Goal: Task Accomplishment & Management: Use online tool/utility

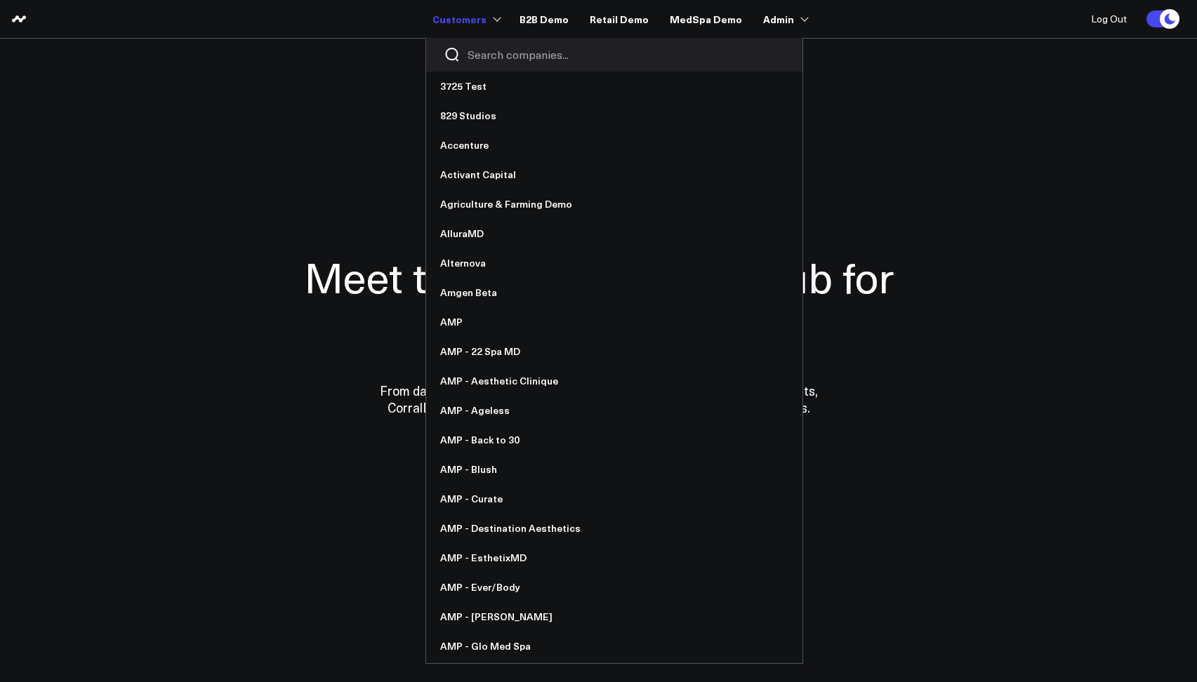
click at [486, 53] on input "Search companies input" at bounding box center [625, 54] width 317 height 15
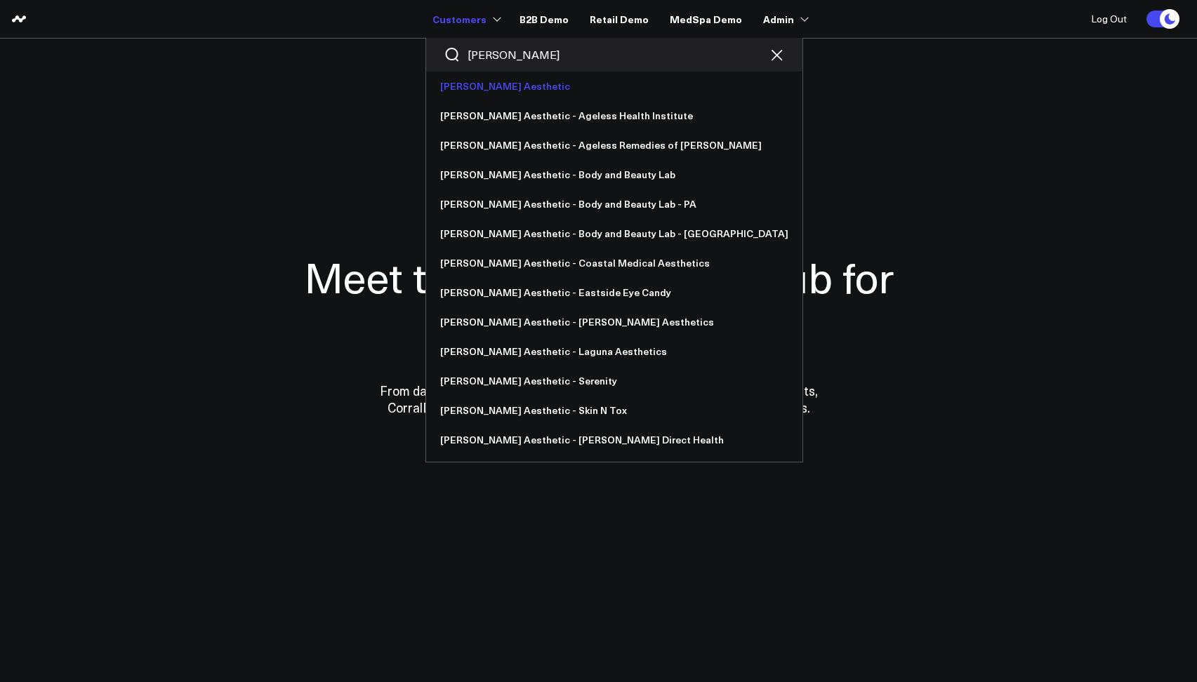
type input "annie"
click at [483, 84] on link "[PERSON_NAME] Aesthetic" at bounding box center [614, 86] width 376 height 29
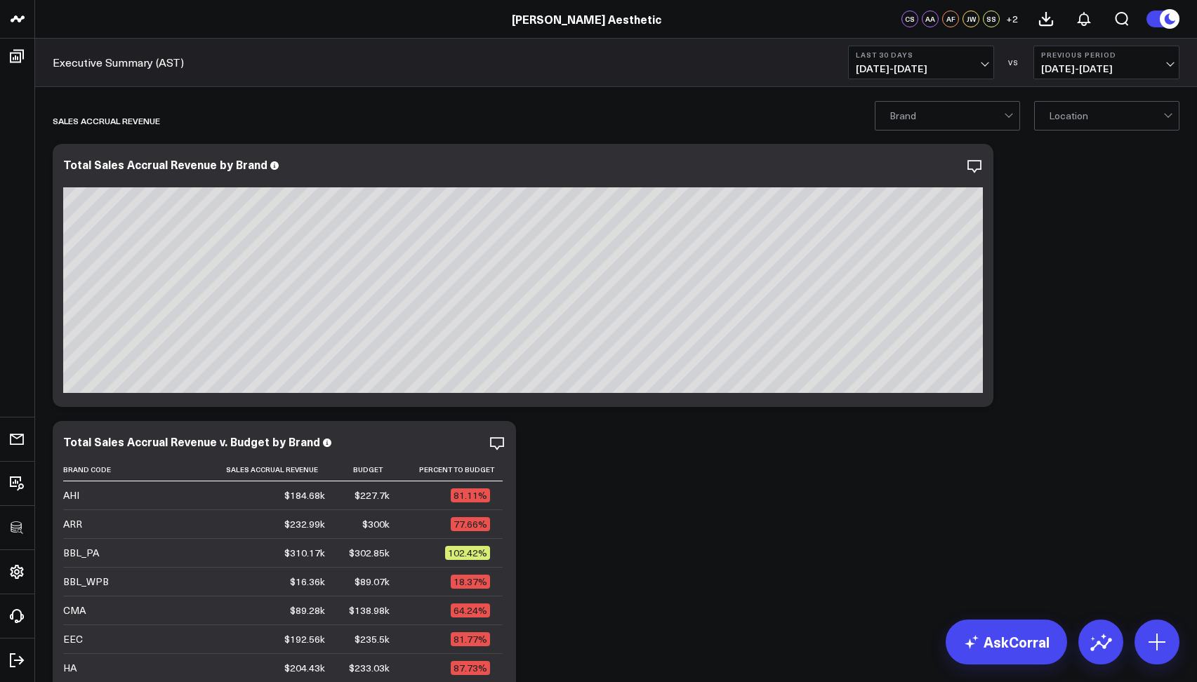
click at [927, 71] on span "07/19/25 - 08/17/25" at bounding box center [921, 68] width 131 height 11
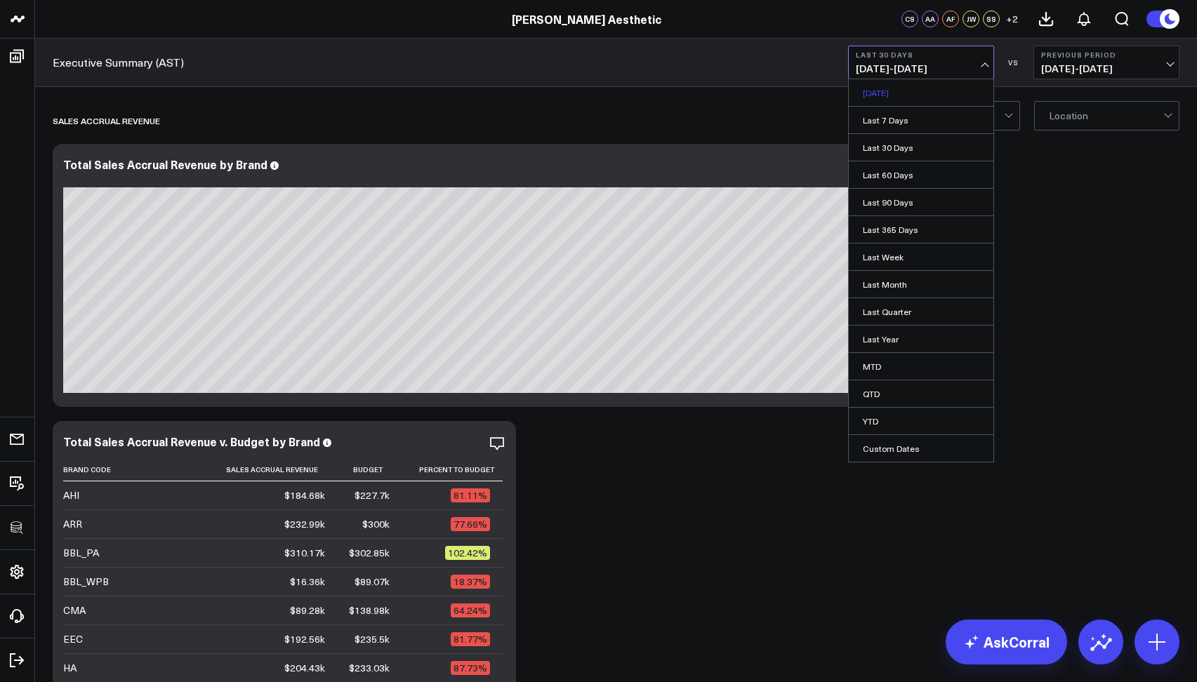
click at [906, 91] on link "Yesterday" at bounding box center [921, 92] width 145 height 27
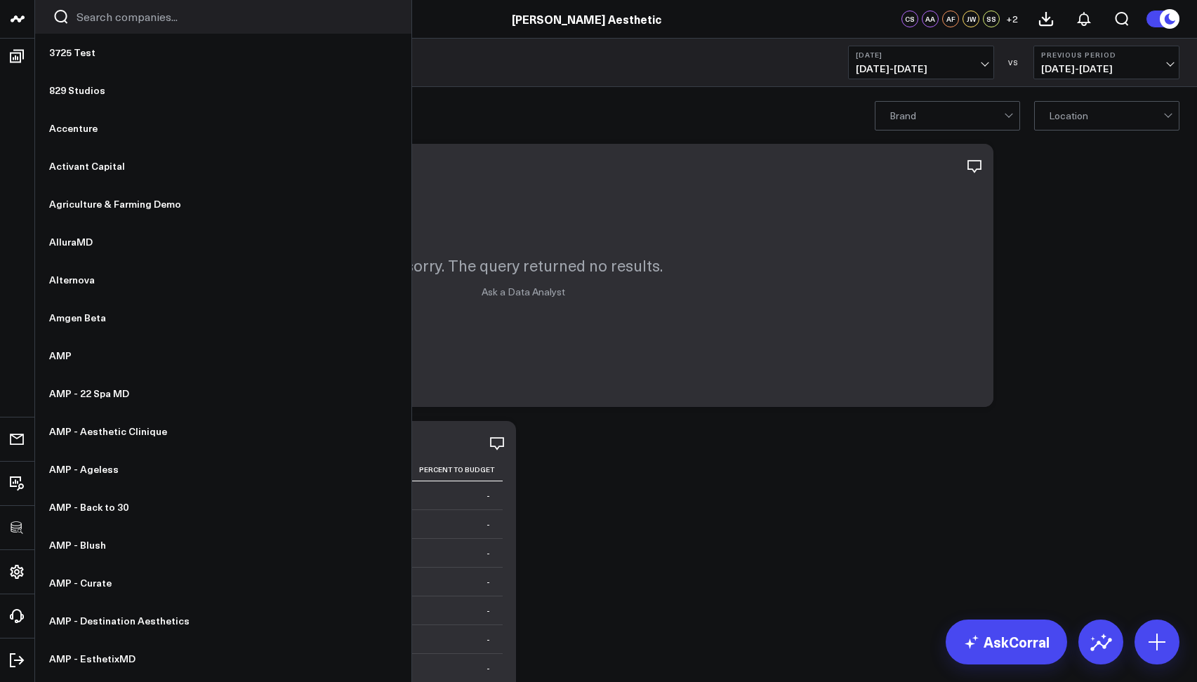
click at [99, 17] on input "Search companies input" at bounding box center [235, 16] width 317 height 15
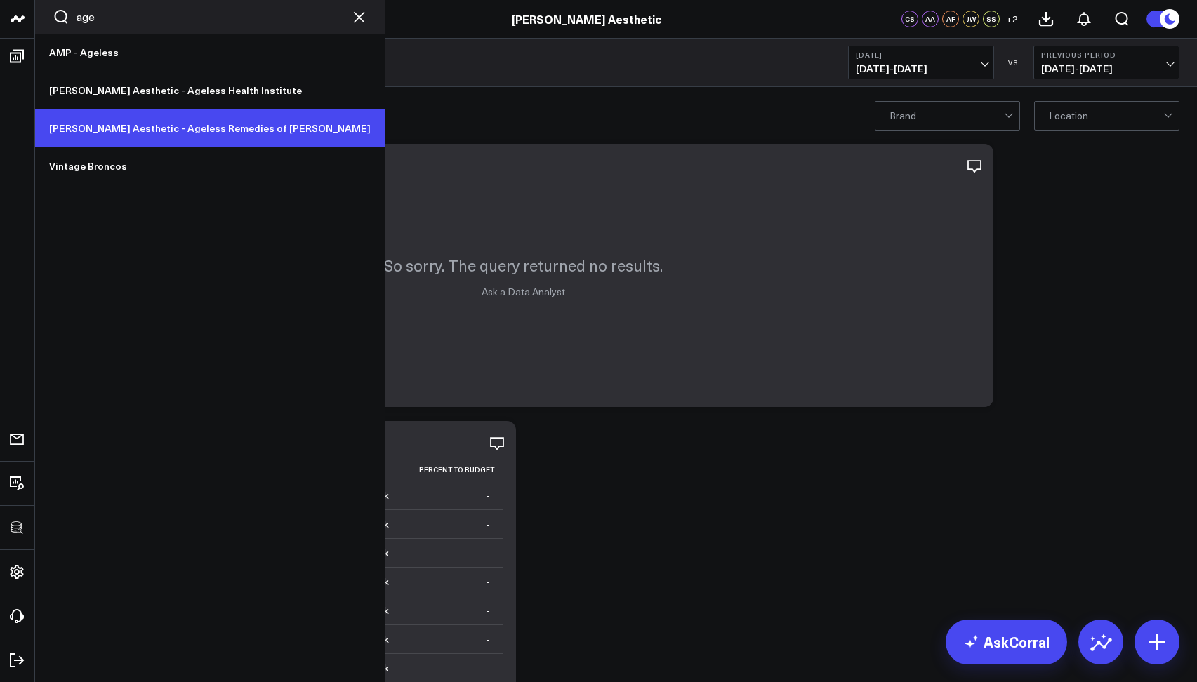
type input "age"
click at [140, 119] on link "[PERSON_NAME] Aesthetic - Ageless Remedies of [PERSON_NAME]" at bounding box center [210, 128] width 350 height 38
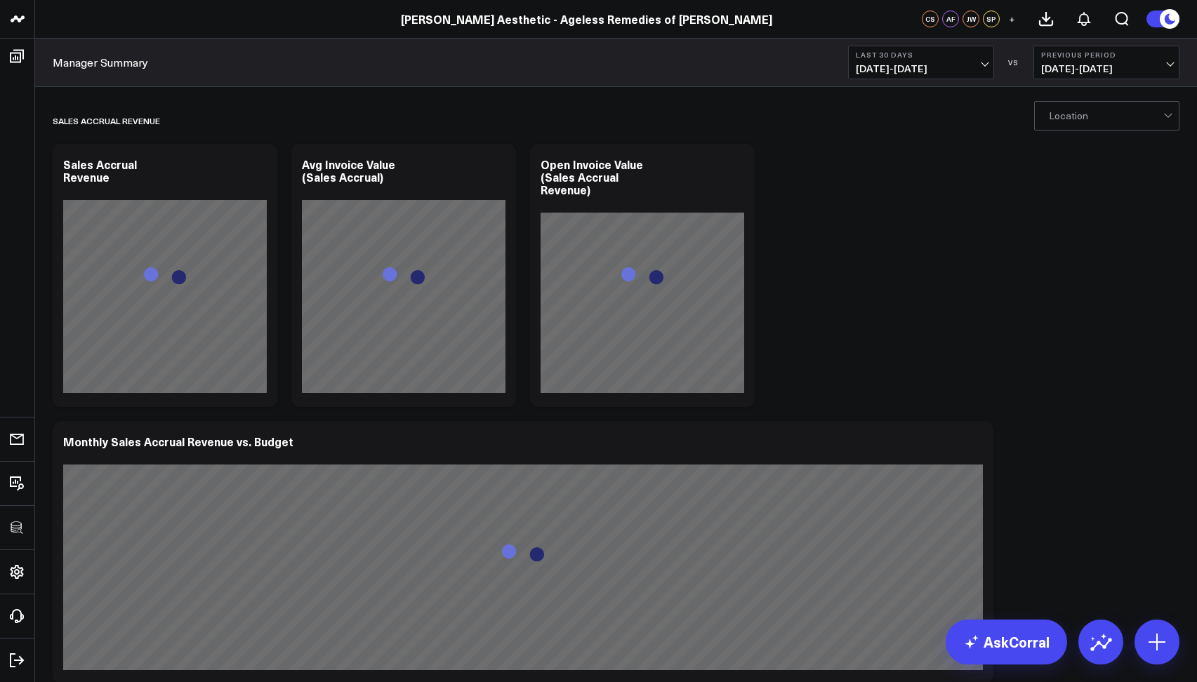
click at [887, 57] on b "Last 30 Days" at bounding box center [921, 55] width 131 height 8
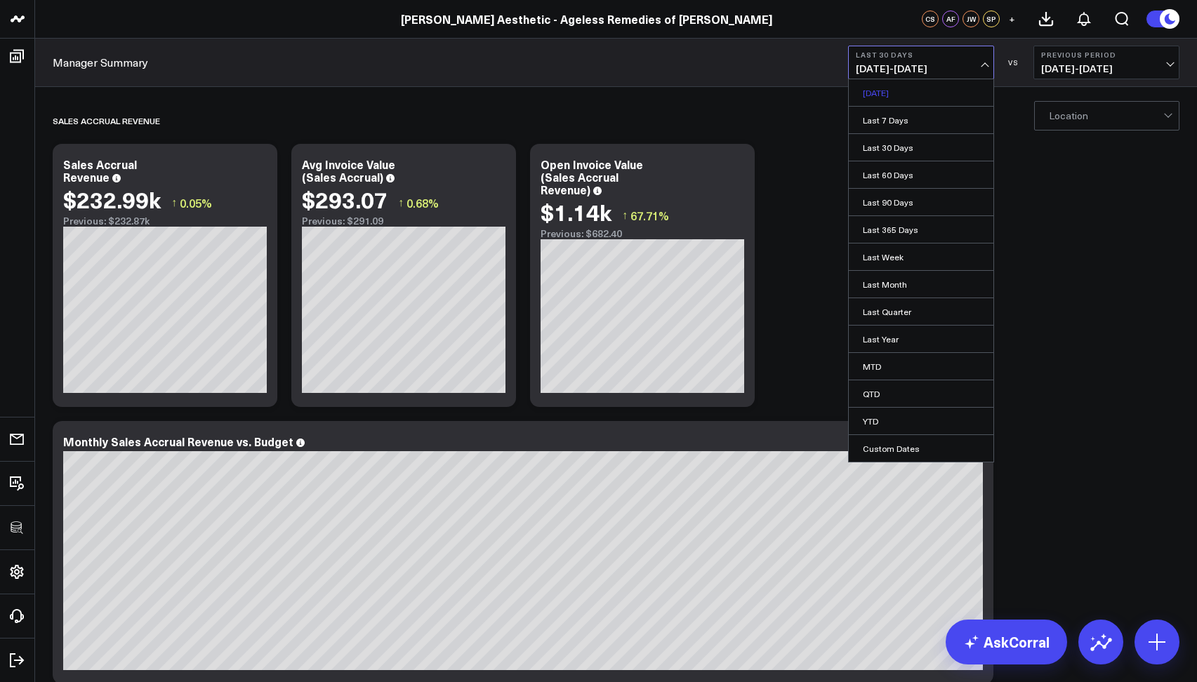
click at [885, 91] on link "Yesterday" at bounding box center [921, 92] width 145 height 27
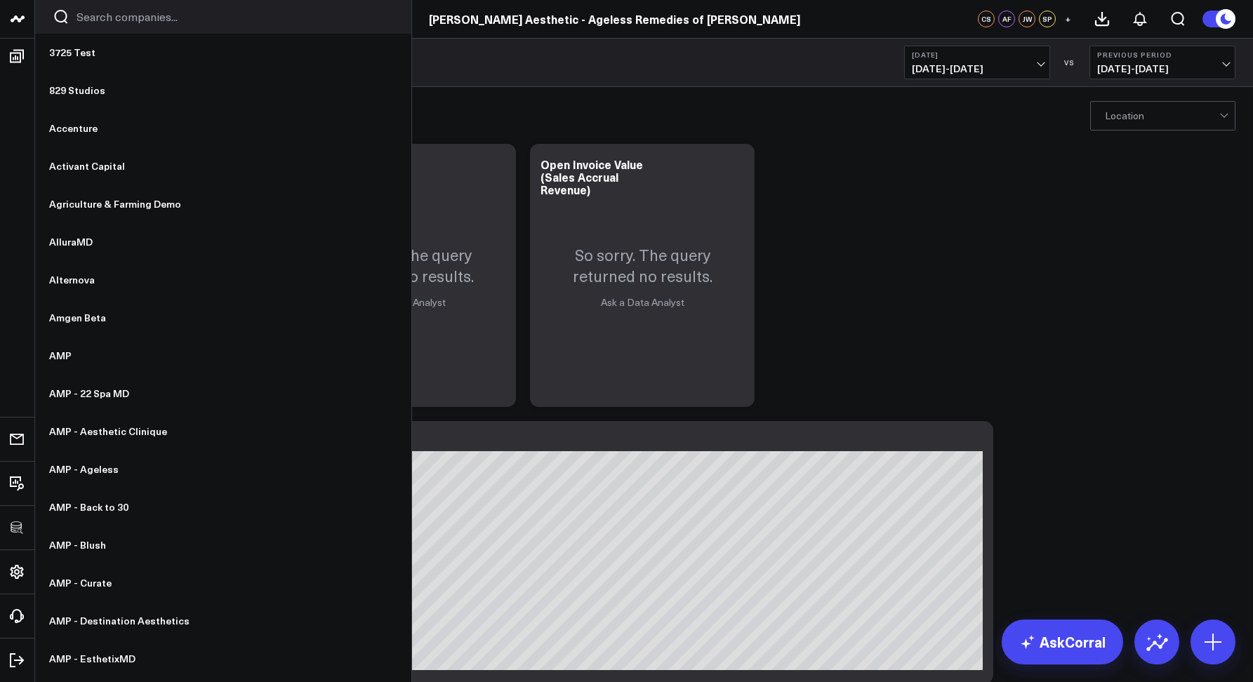
click at [105, 20] on input "Search companies input" at bounding box center [235, 16] width 317 height 15
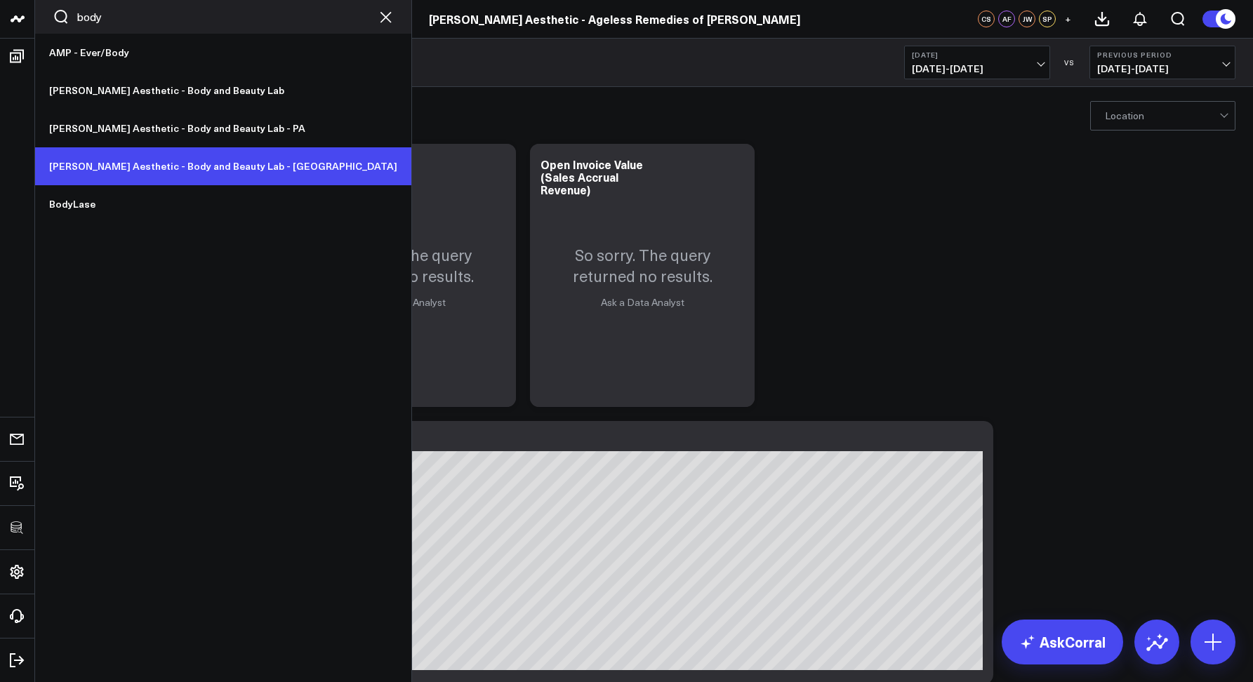
type input "body"
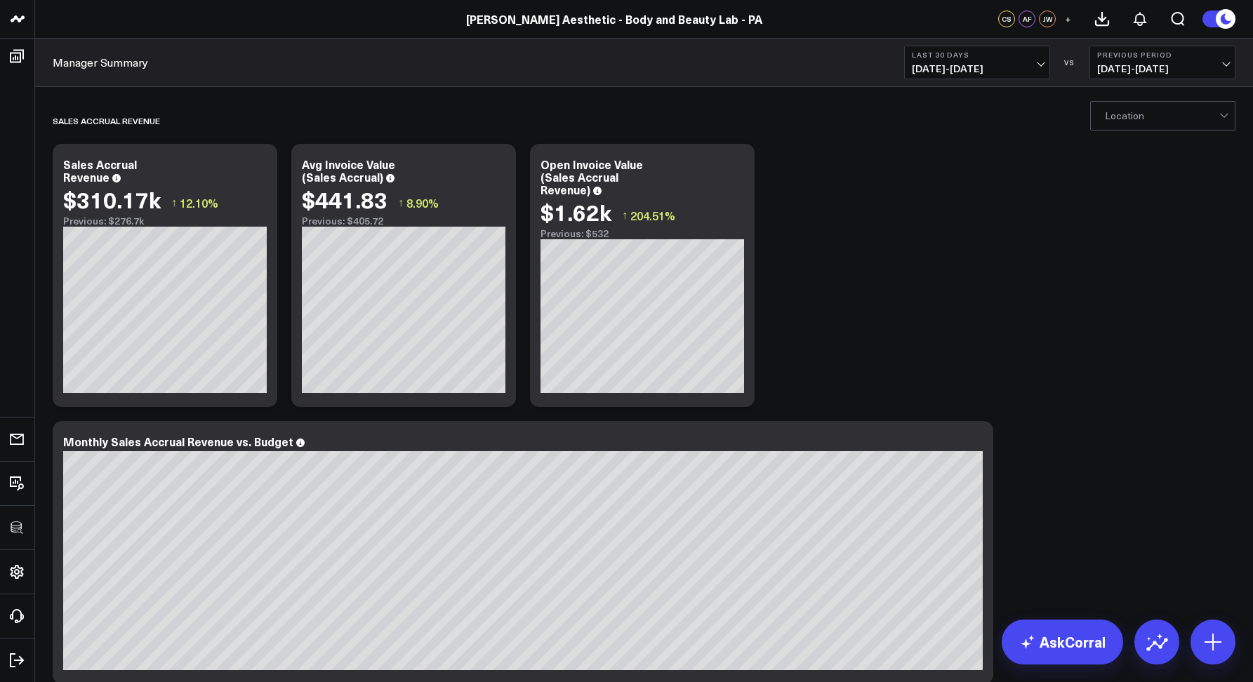
click at [938, 69] on span "07/19/25 - 08/17/25" at bounding box center [977, 68] width 131 height 11
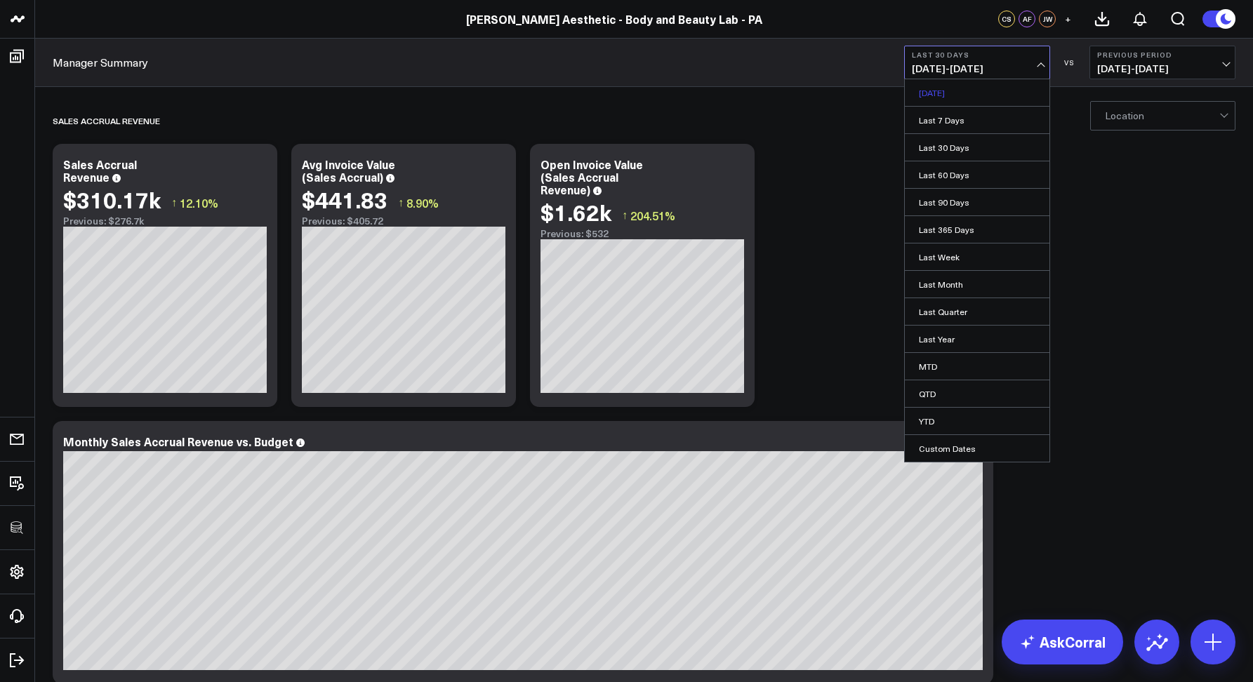
click at [945, 93] on link "[DATE]" at bounding box center [977, 92] width 145 height 27
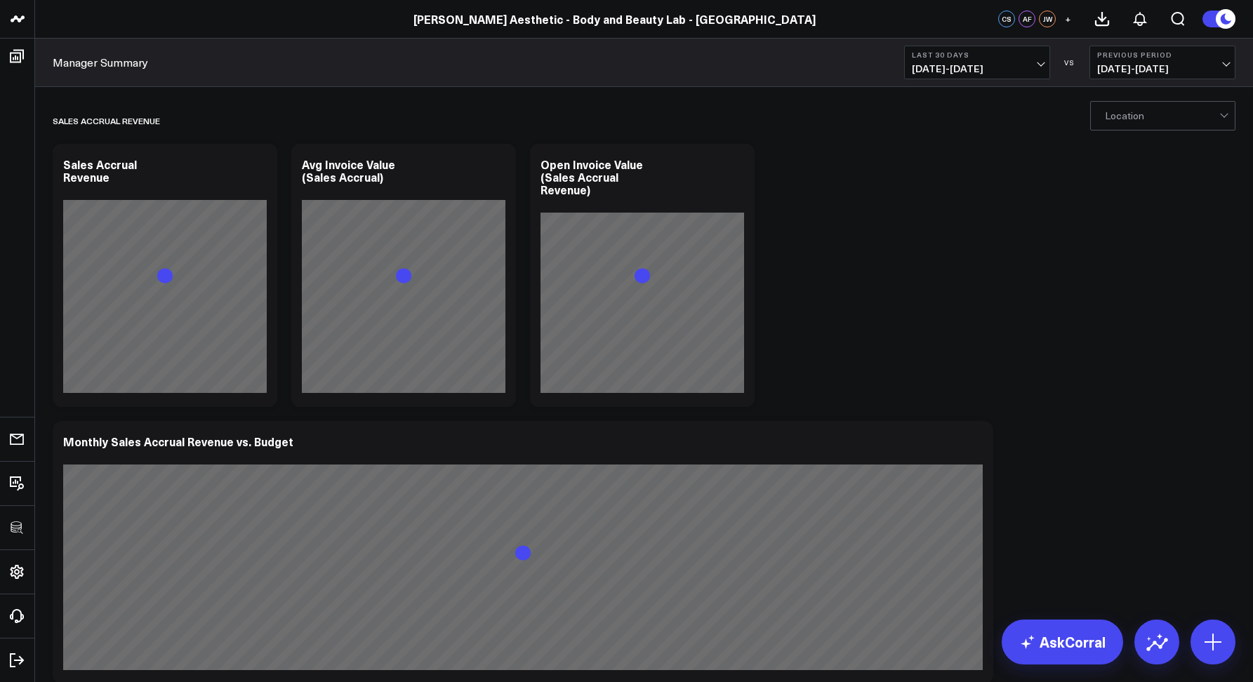
click at [932, 60] on button "Last 30 Days [DATE] - [DATE]" at bounding box center [977, 63] width 146 height 34
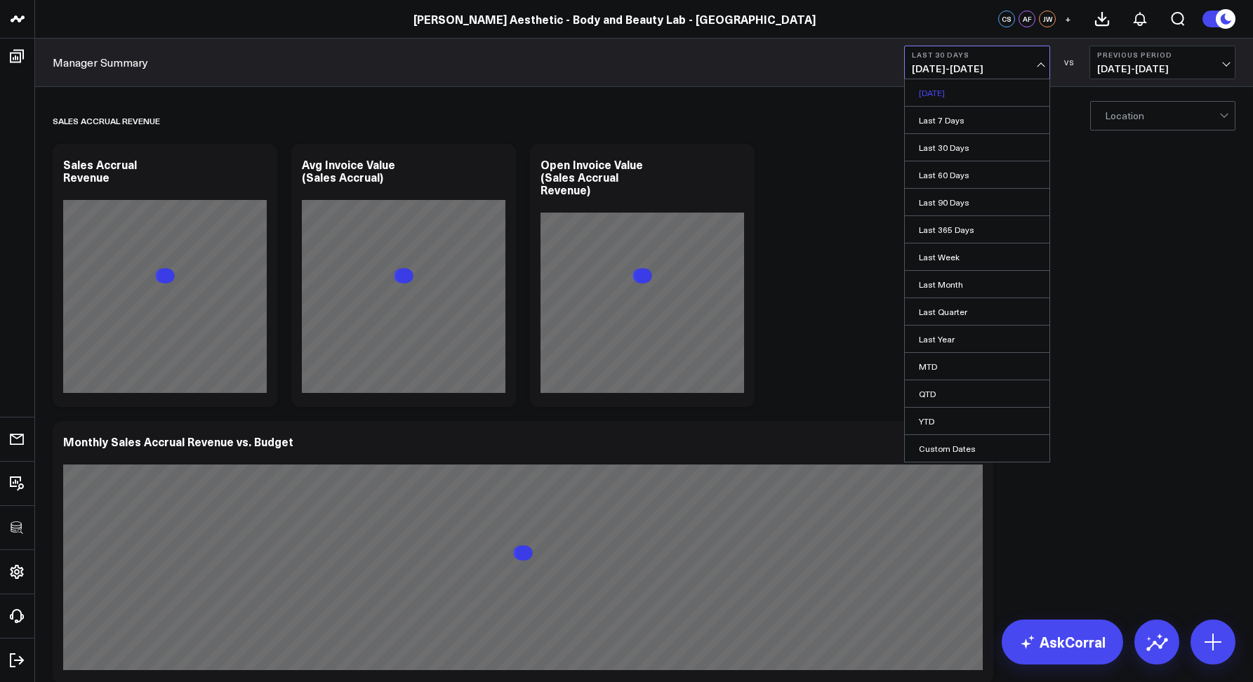
click at [947, 102] on link "Yesterday" at bounding box center [977, 92] width 145 height 27
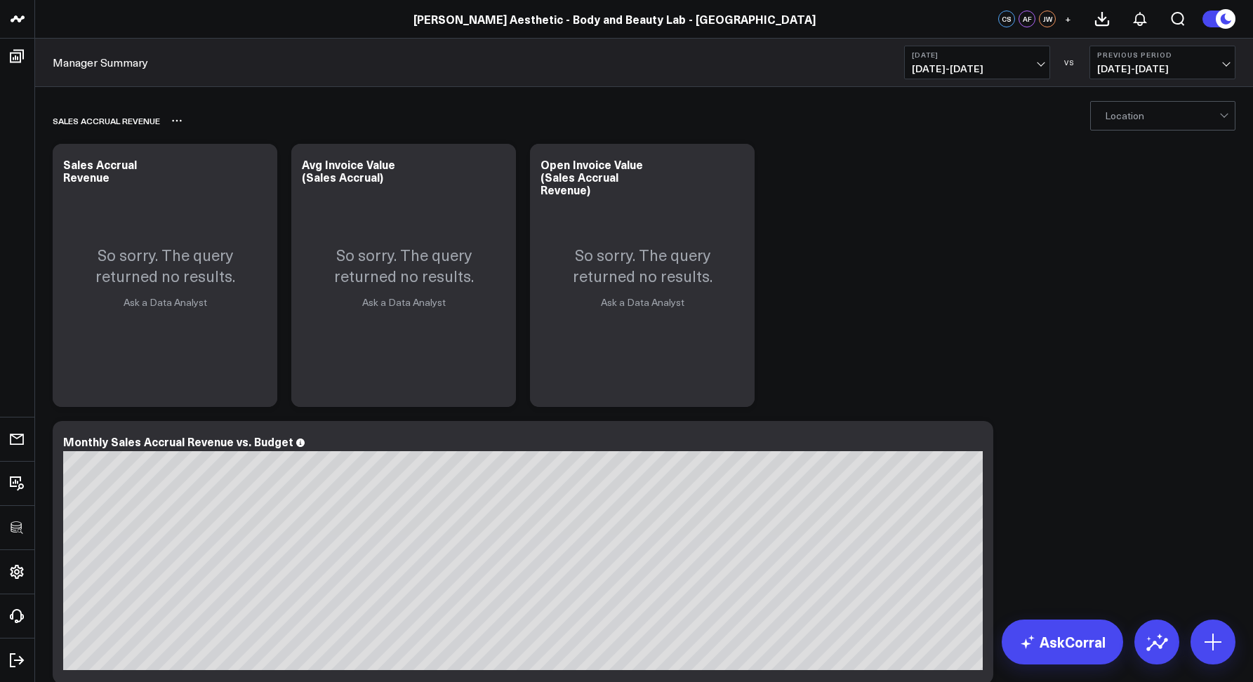
scroll to position [31, 0]
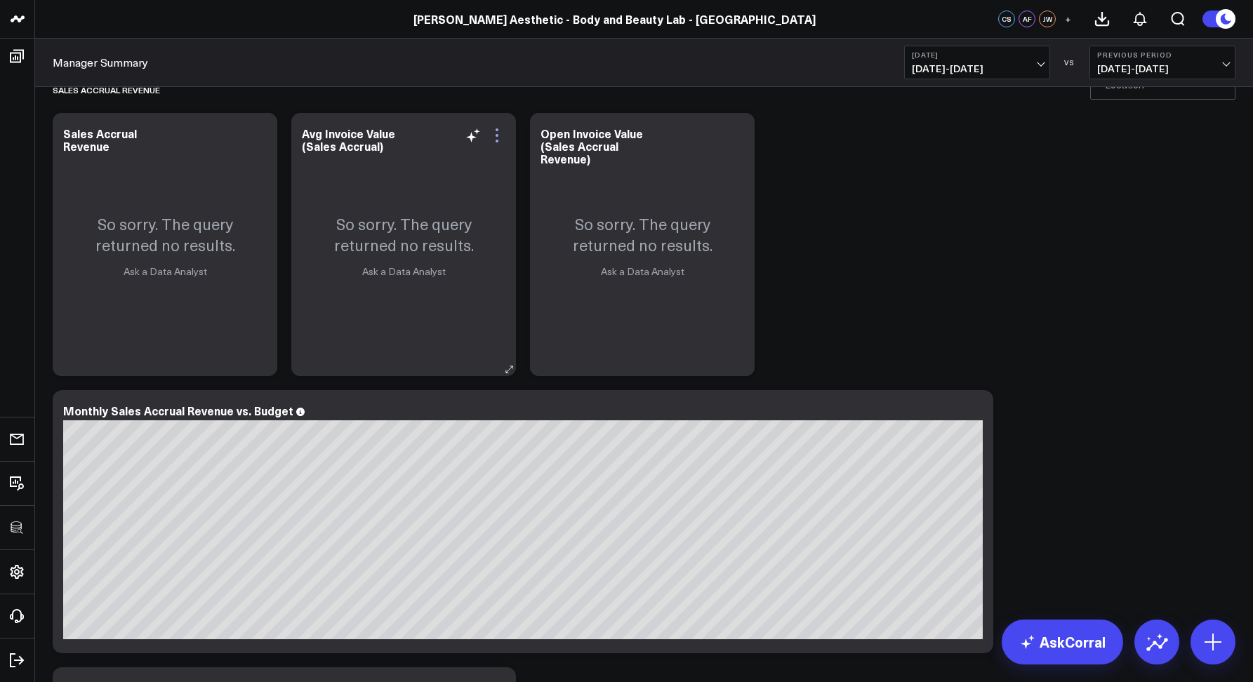
click at [491, 130] on icon at bounding box center [496, 135] width 17 height 17
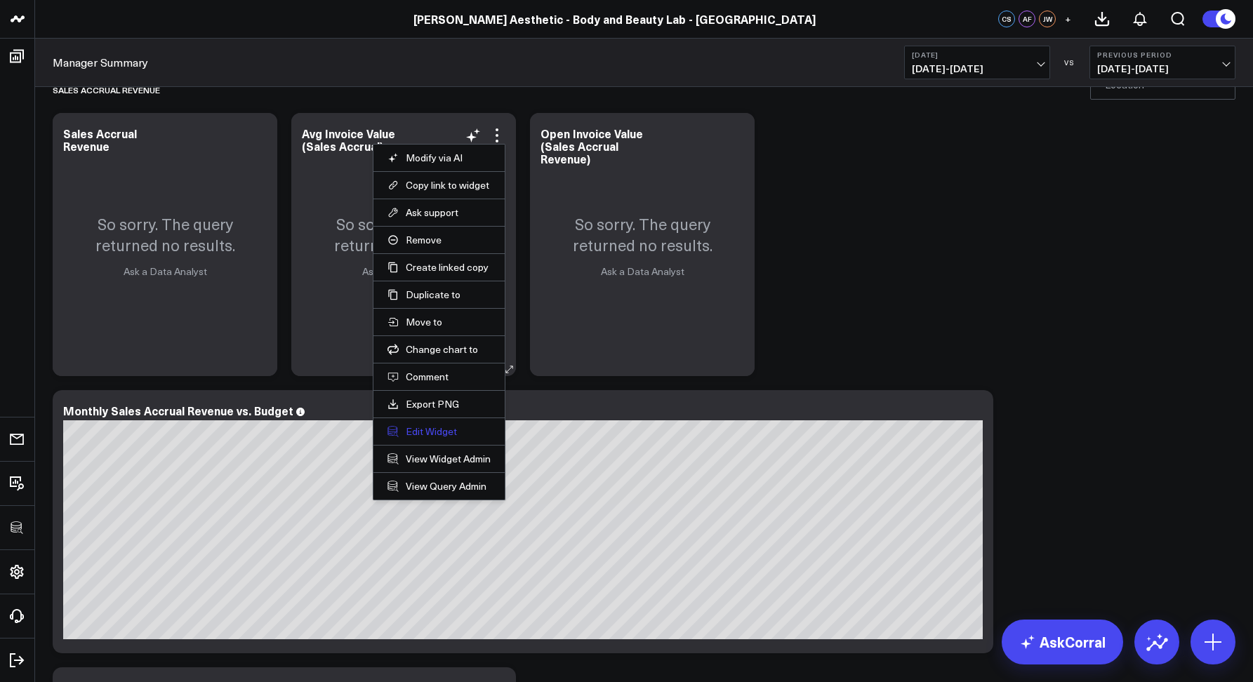
click at [427, 428] on button "Edit Widget" at bounding box center [438, 431] width 103 height 13
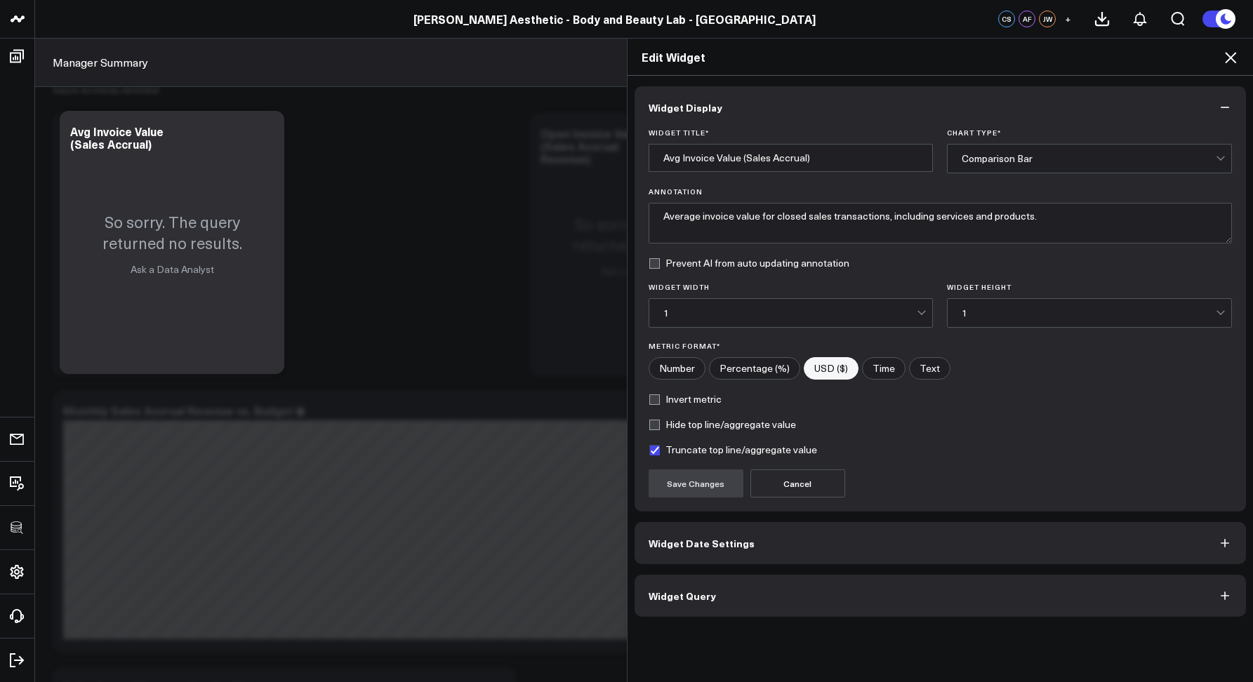
click at [757, 587] on button "Widget Query" at bounding box center [940, 596] width 612 height 42
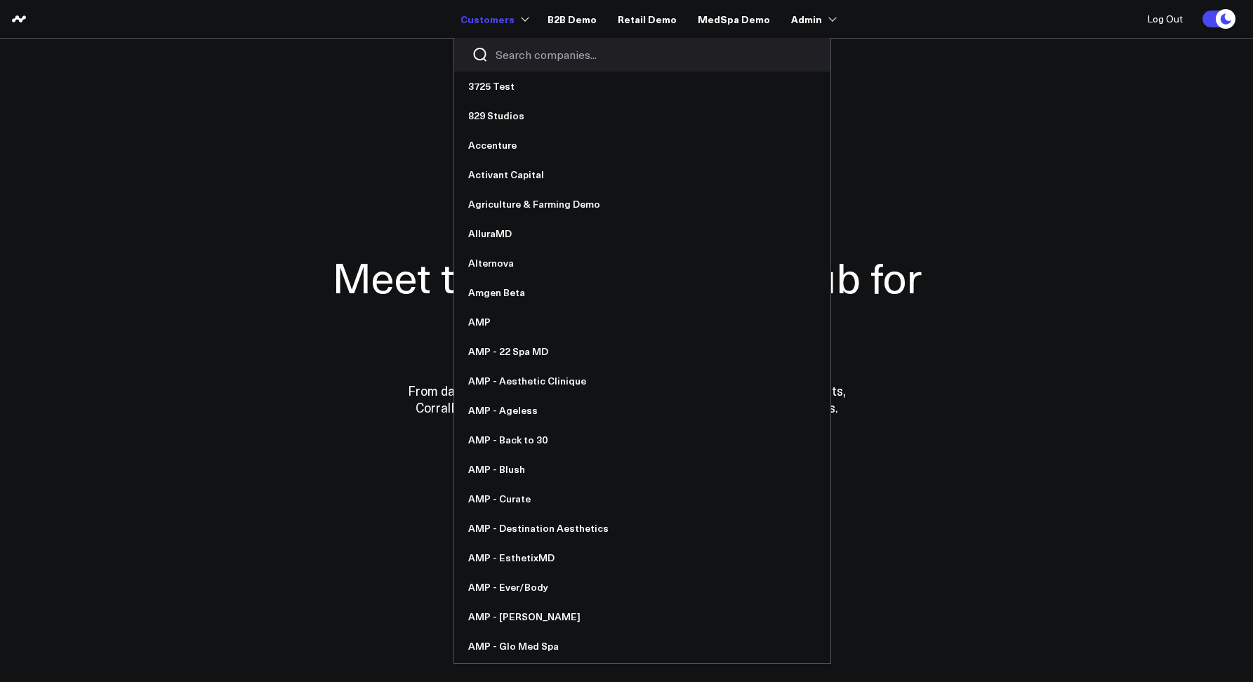
click at [510, 44] on div at bounding box center [642, 55] width 376 height 34
click at [510, 48] on input "Search companies input" at bounding box center [653, 54] width 317 height 15
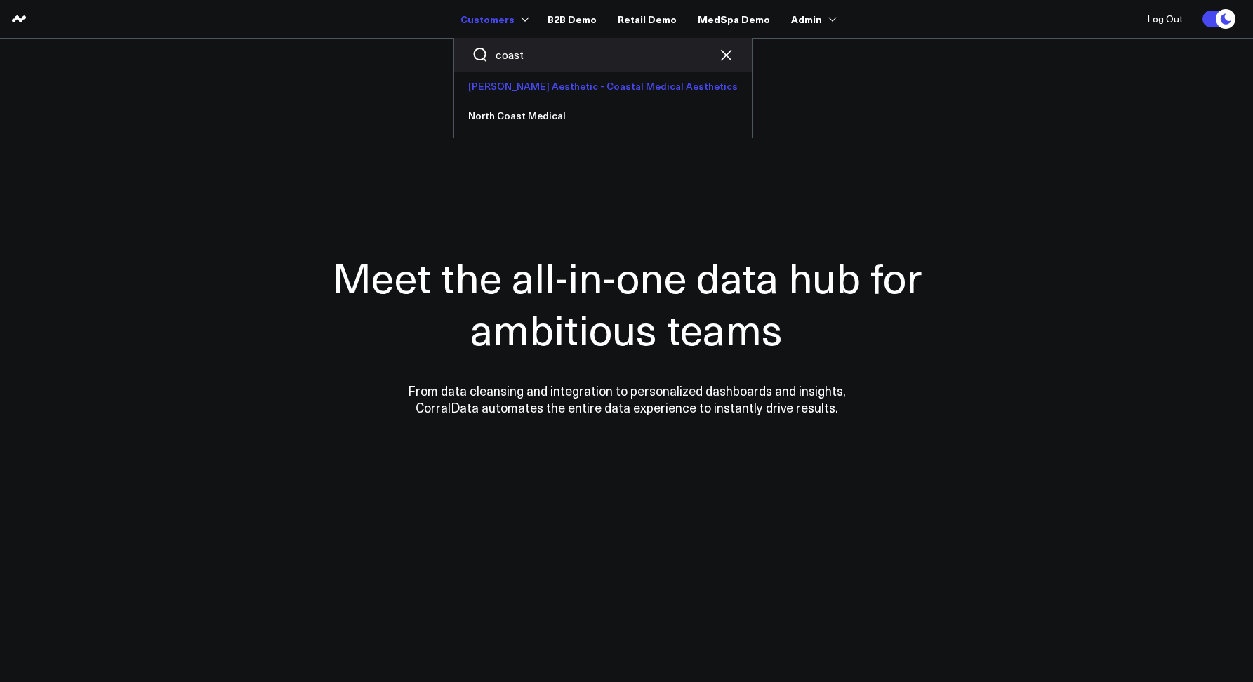
type input "coast"
drag, startPoint x: 536, startPoint y: 55, endPoint x: 500, endPoint y: 52, distance: 36.0
click at [500, 52] on div "coast" at bounding box center [603, 55] width 298 height 34
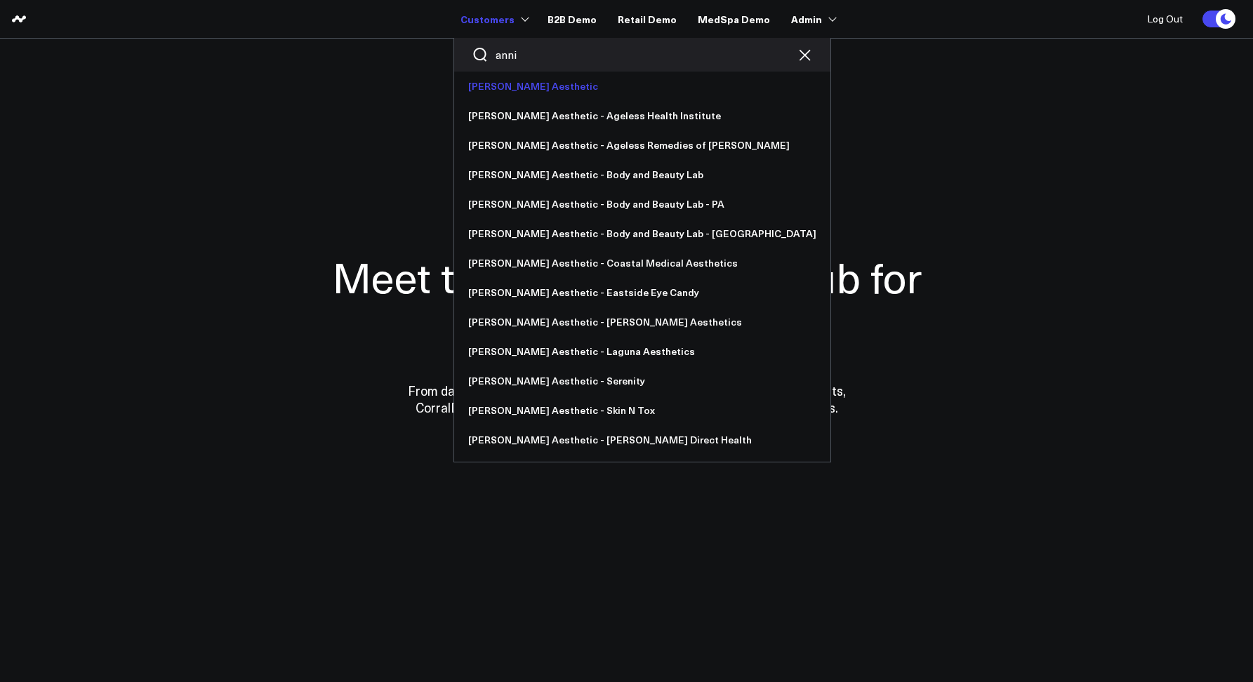
type input "anni"
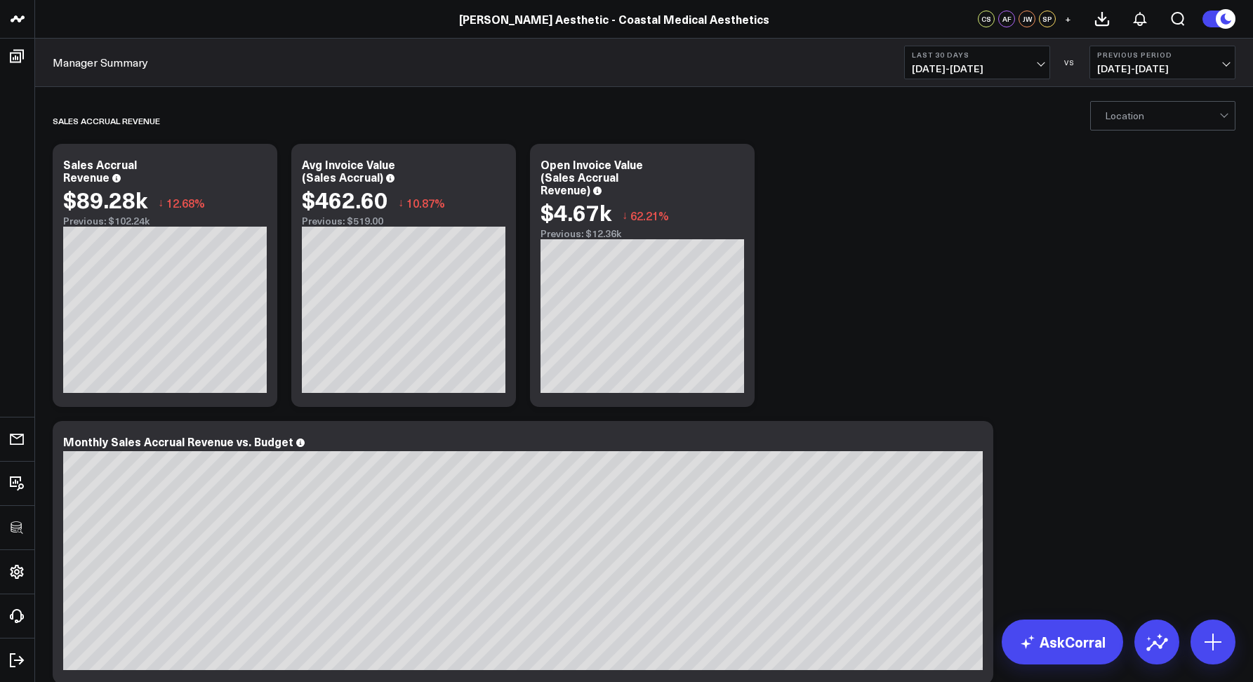
click at [1018, 61] on button "Last 30 Days [DATE] - [DATE]" at bounding box center [977, 63] width 146 height 34
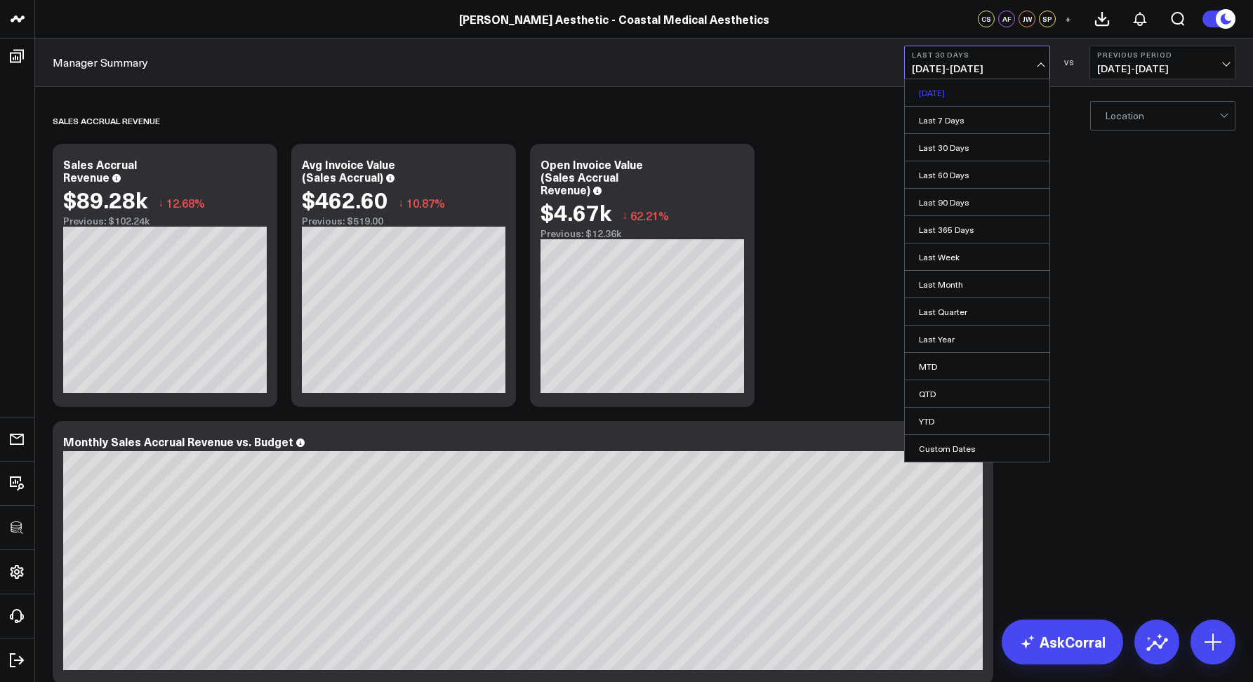
click at [936, 100] on link "[DATE]" at bounding box center [977, 92] width 145 height 27
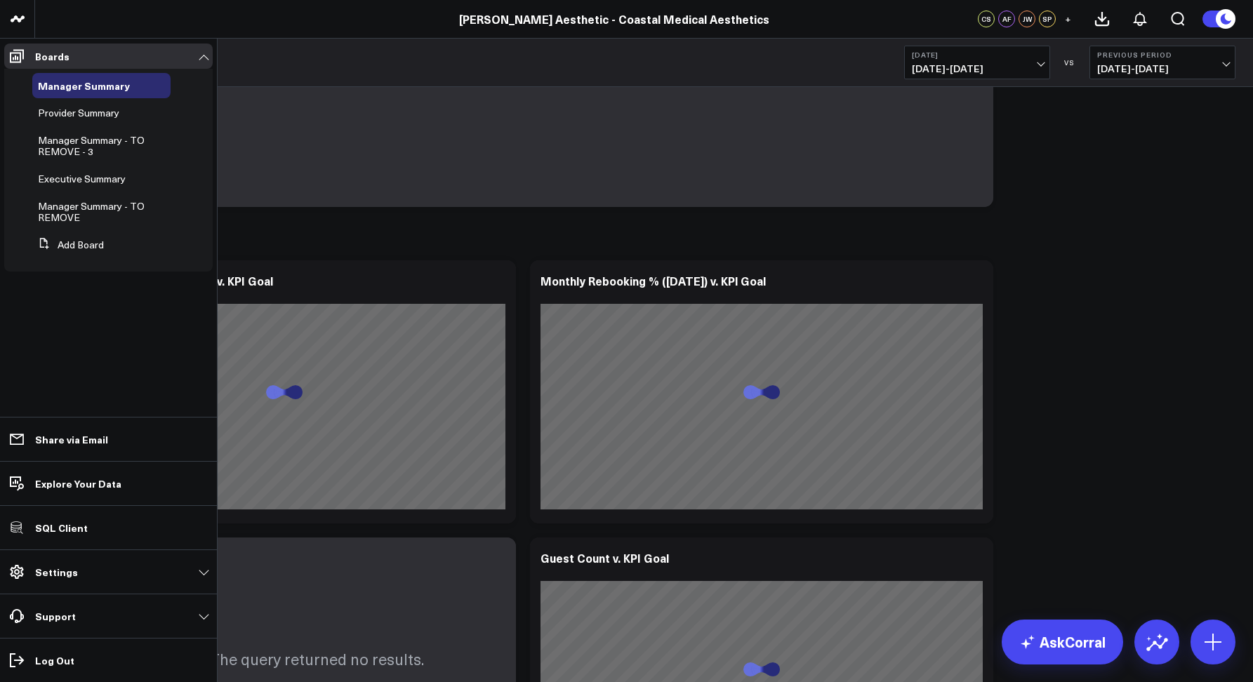
scroll to position [2812, 0]
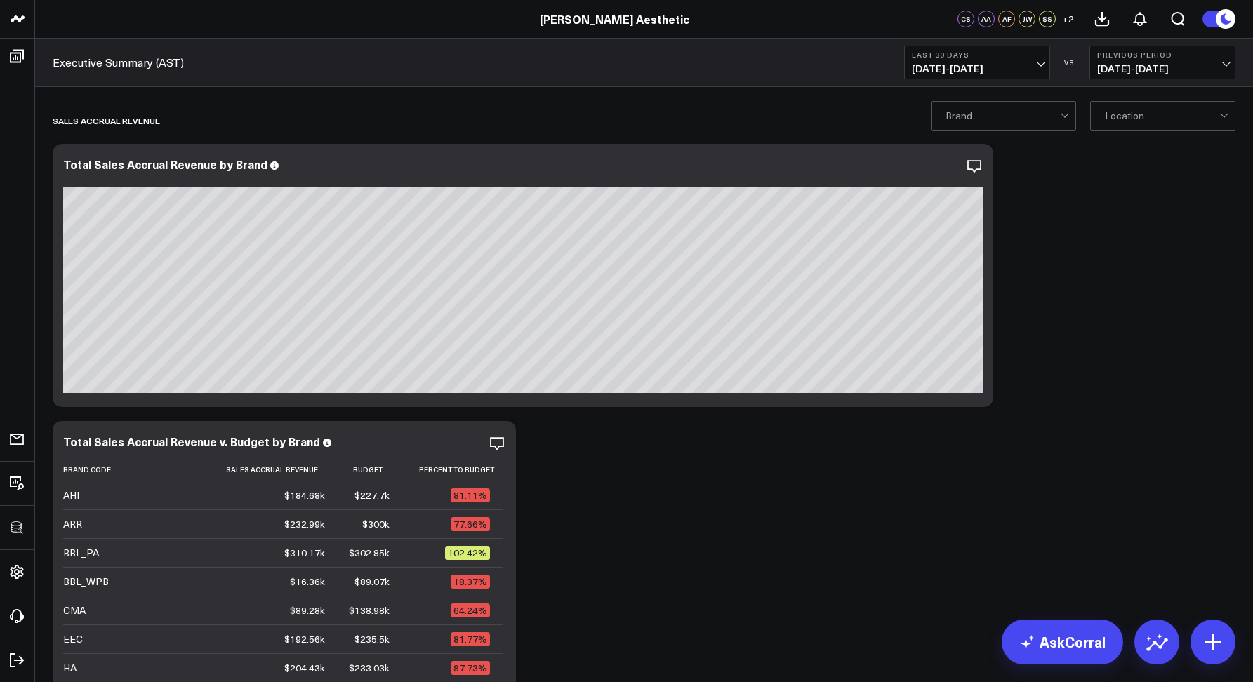
click at [928, 66] on span "[DATE] - [DATE]" at bounding box center [977, 68] width 131 height 11
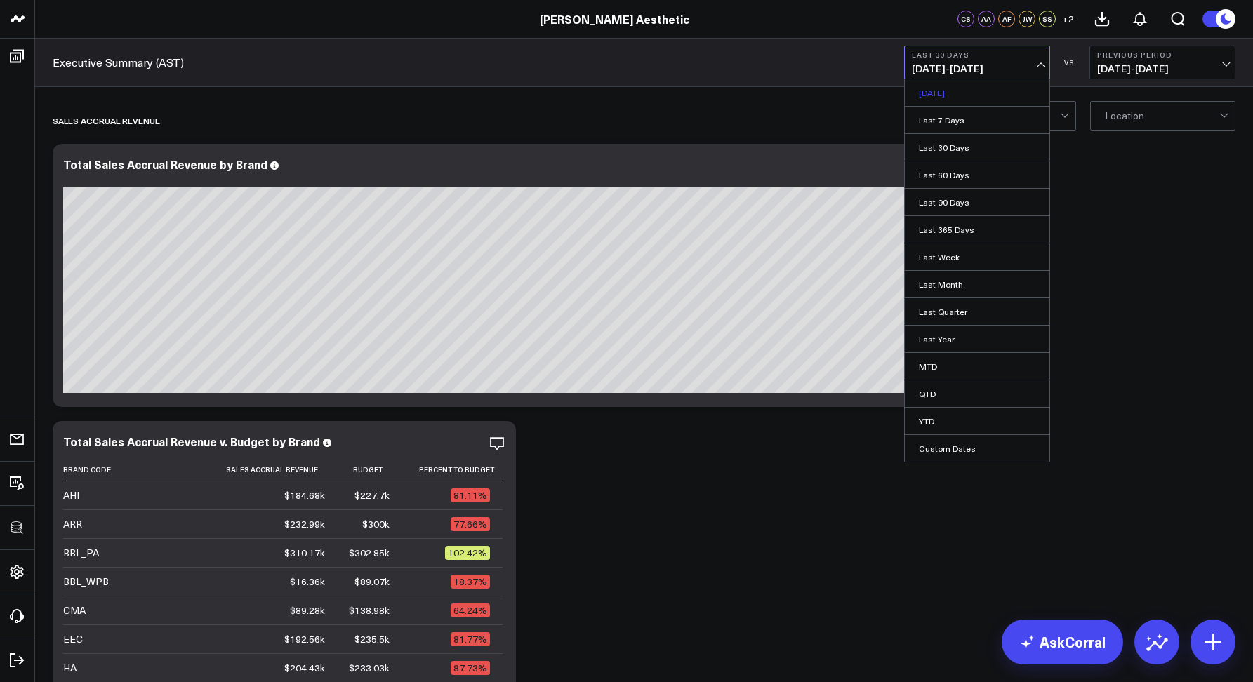
click at [931, 91] on link "[DATE]" at bounding box center [977, 92] width 145 height 27
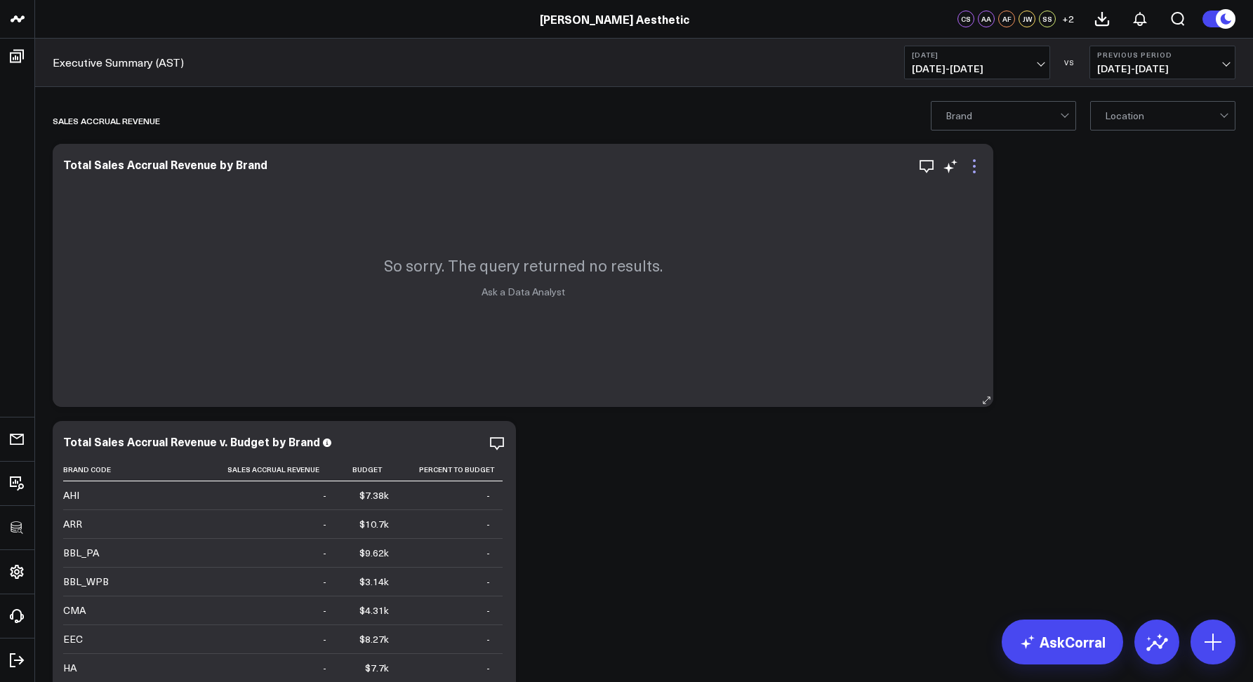
click at [976, 162] on icon at bounding box center [974, 166] width 17 height 17
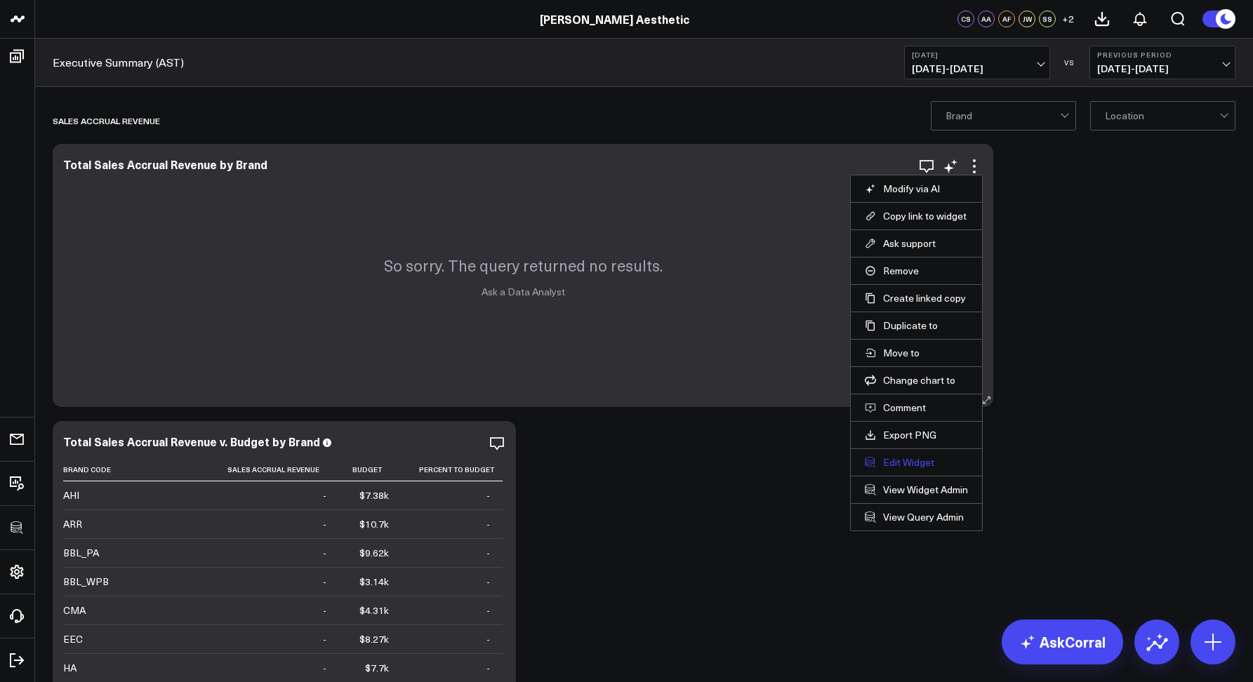
click at [896, 465] on button "Edit Widget" at bounding box center [916, 462] width 103 height 13
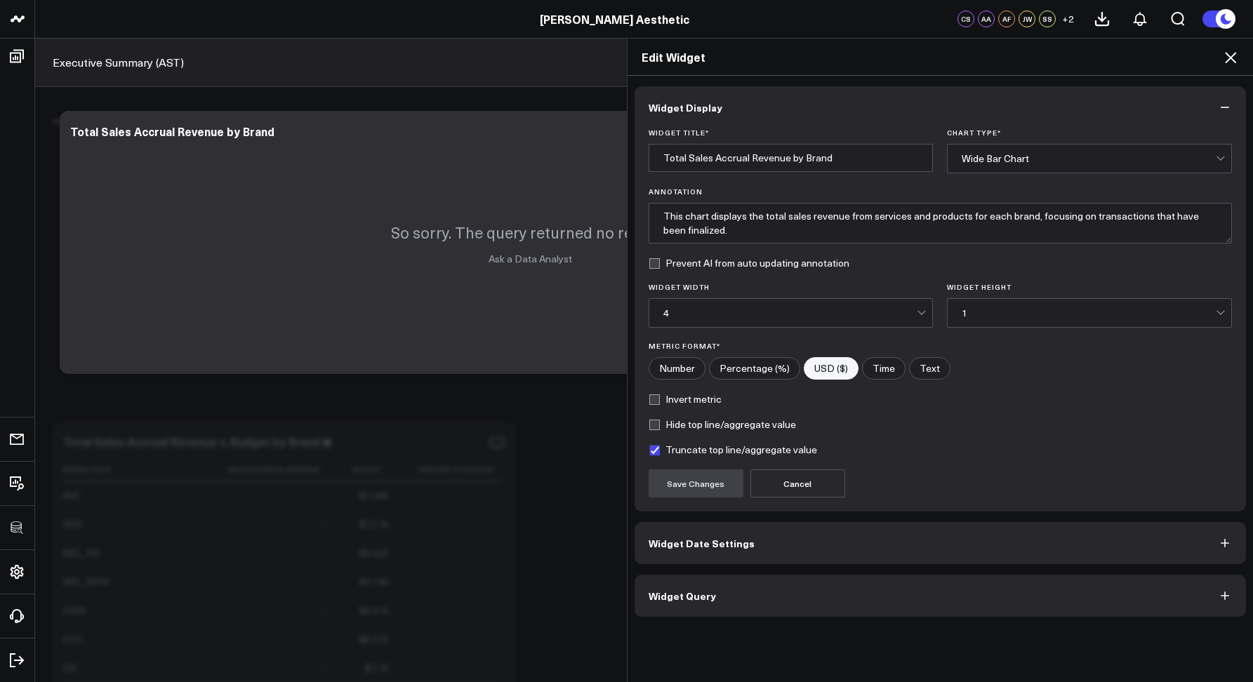
click at [701, 597] on span "Widget Query" at bounding box center [681, 595] width 67 height 11
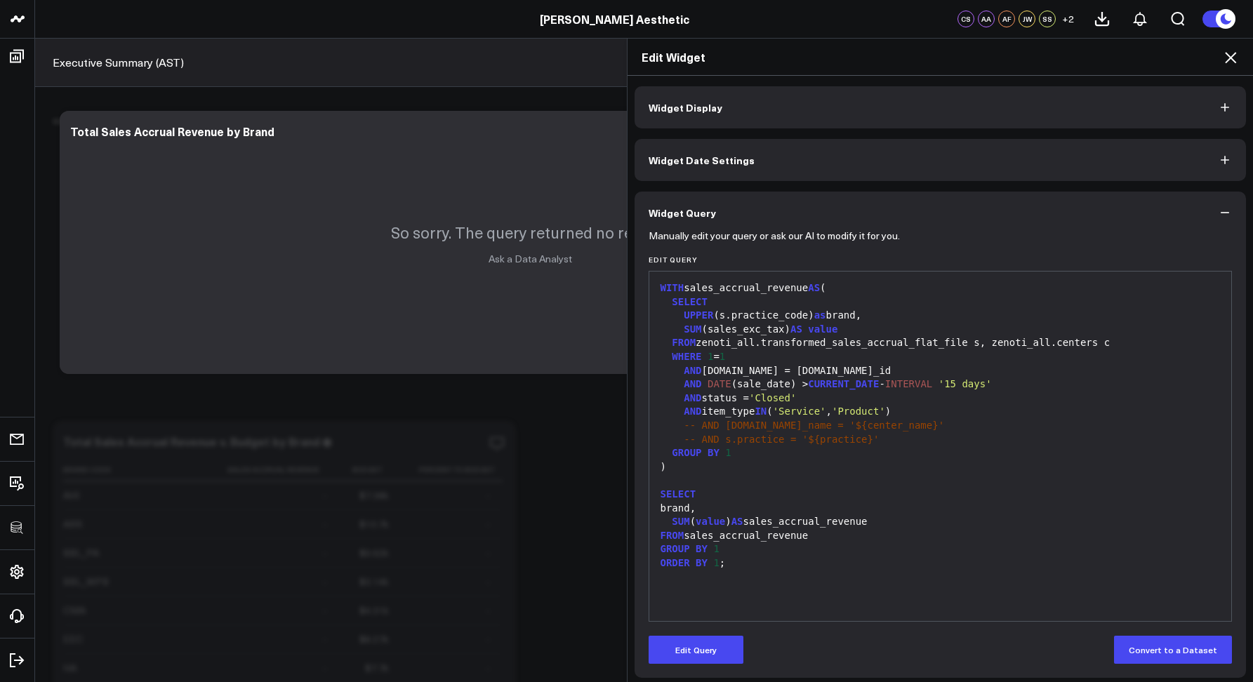
click at [1230, 65] on icon at bounding box center [1230, 57] width 17 height 17
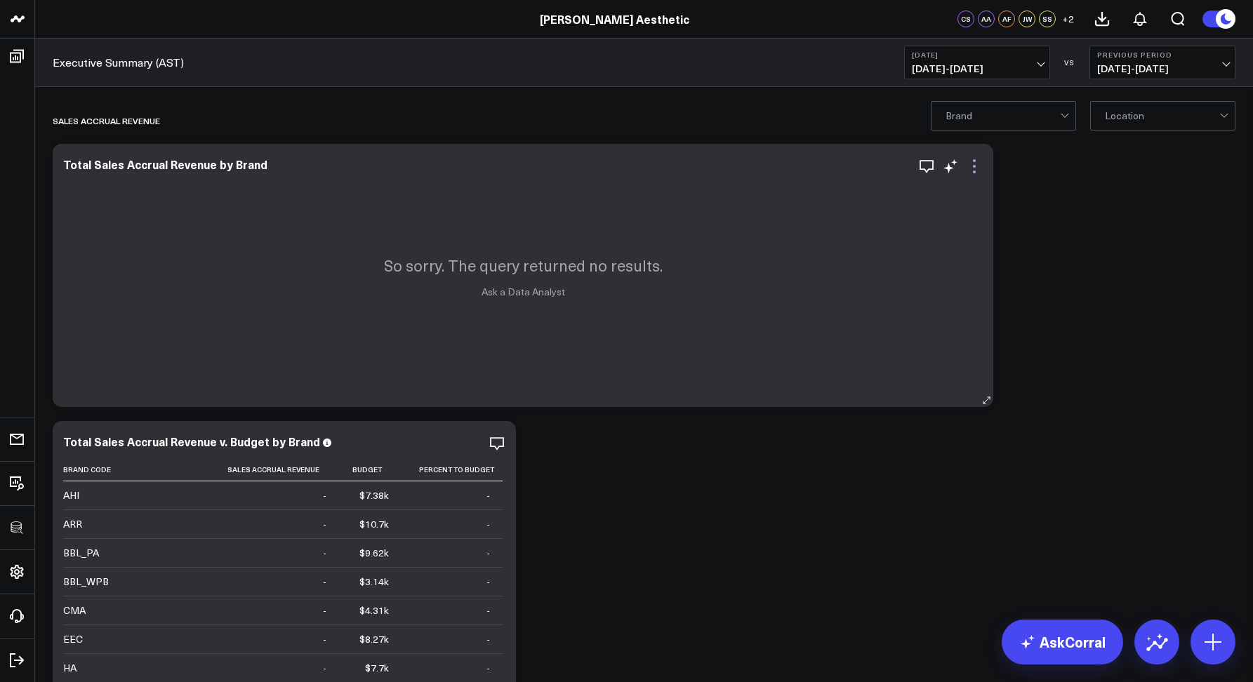
click at [980, 174] on div "So sorry. The query returned no results. Ask a Data Analyst" at bounding box center [523, 275] width 940 height 263
click at [974, 161] on icon at bounding box center [974, 160] width 3 height 3
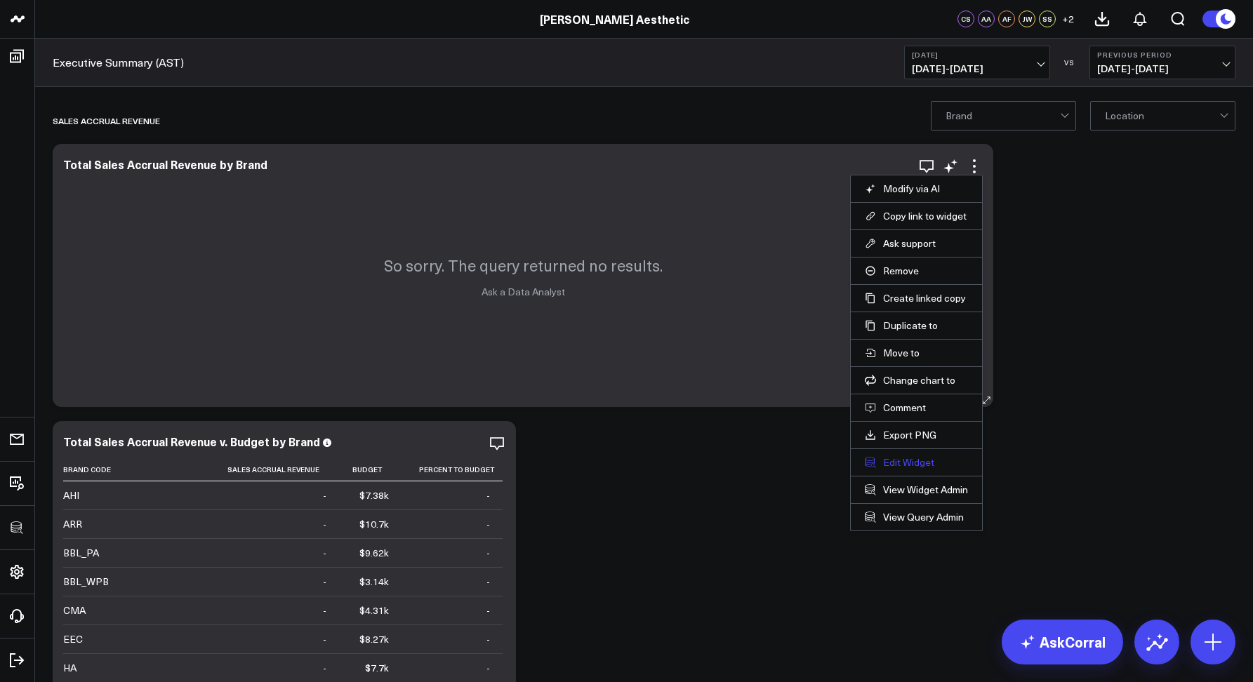
click at [903, 463] on button "Edit Widget" at bounding box center [916, 462] width 103 height 13
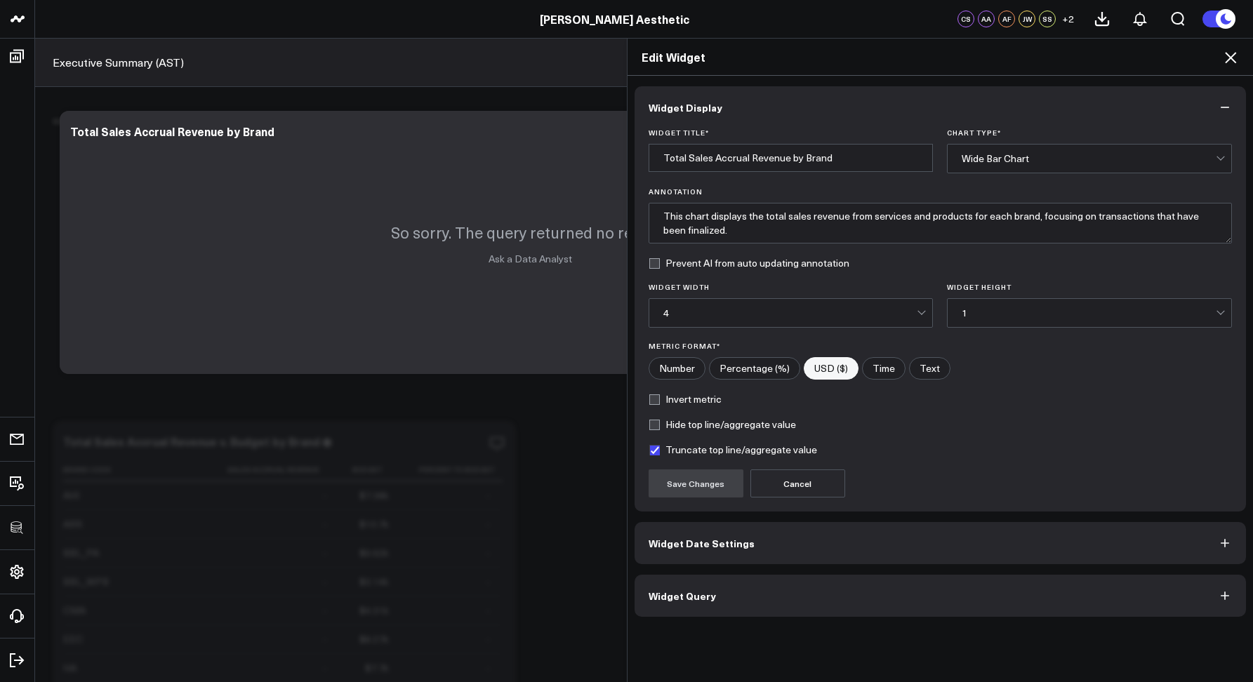
click at [792, 586] on button "Widget Query" at bounding box center [940, 596] width 612 height 42
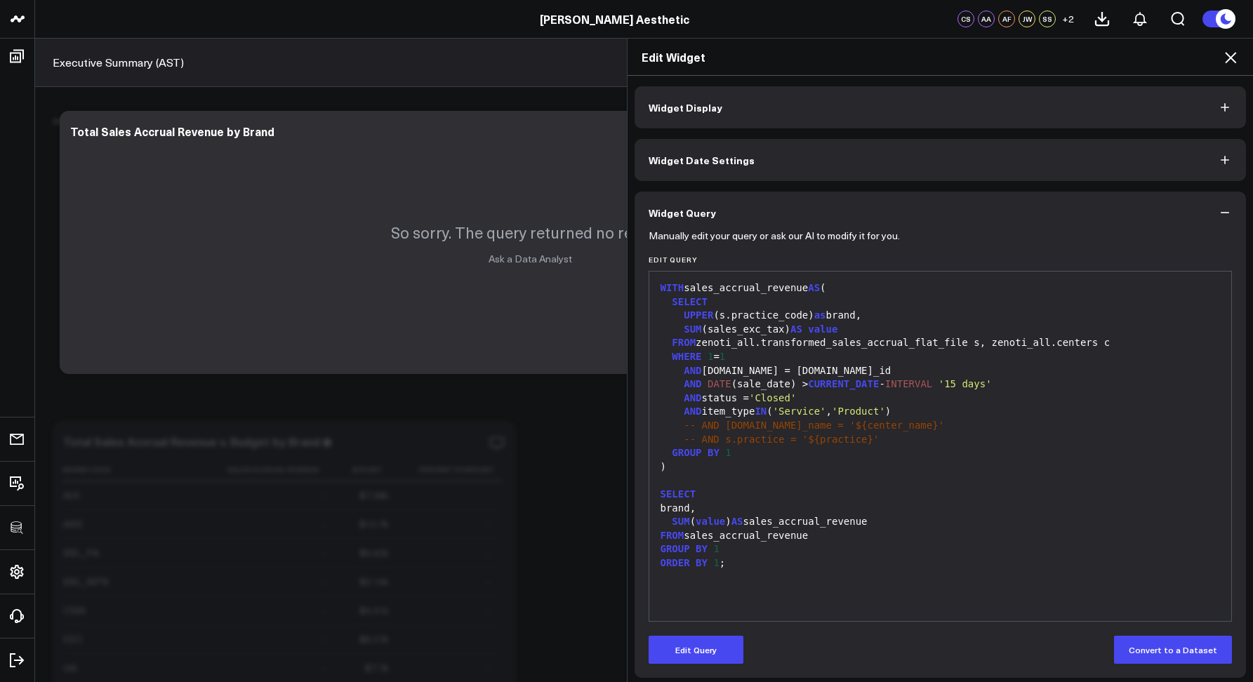
click at [1220, 60] on h2 "Edit Widget" at bounding box center [940, 56] width 598 height 15
click at [1225, 56] on icon at bounding box center [1230, 57] width 17 height 17
